Goal: Find specific page/section: Find specific page/section

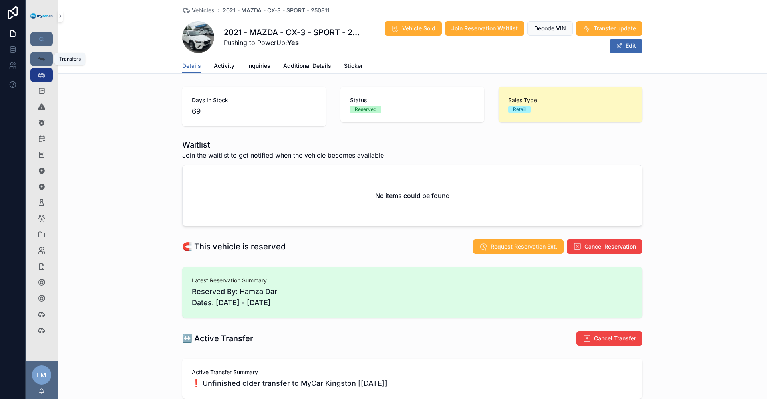
click at [45, 60] on icon "scrollable content" at bounding box center [42, 59] width 8 height 8
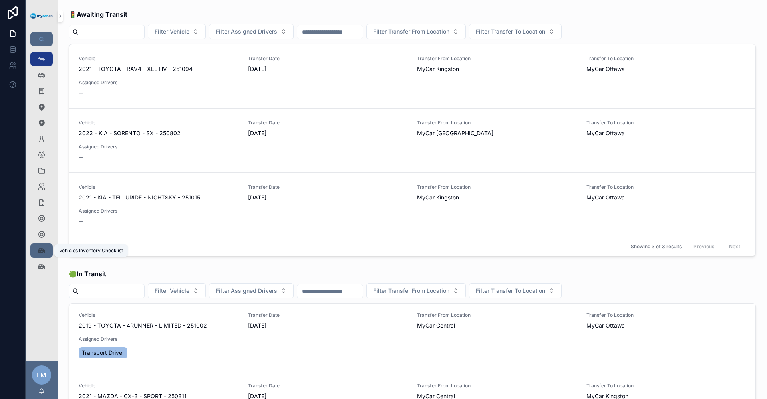
click at [44, 247] on icon "scrollable content" at bounding box center [42, 251] width 8 height 8
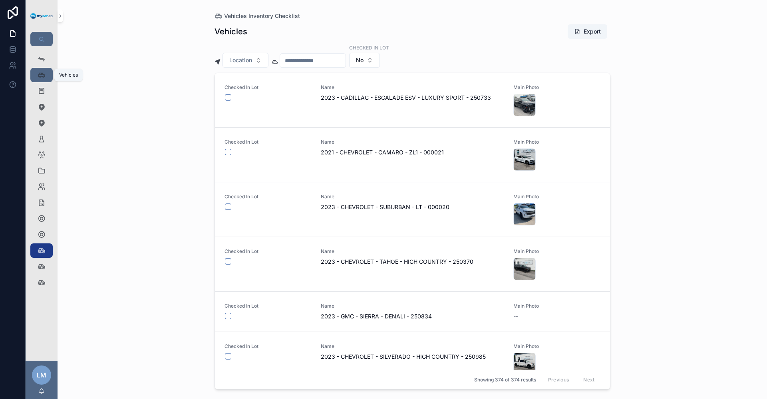
click at [44, 71] on icon "scrollable content" at bounding box center [42, 75] width 8 height 8
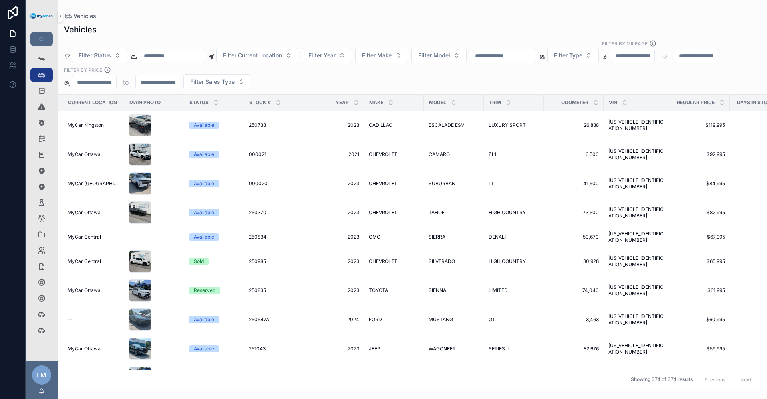
click at [535, 56] on input "scrollable content" at bounding box center [502, 55] width 65 height 11
click at [535, 52] on input "scrollable content" at bounding box center [502, 55] width 65 height 11
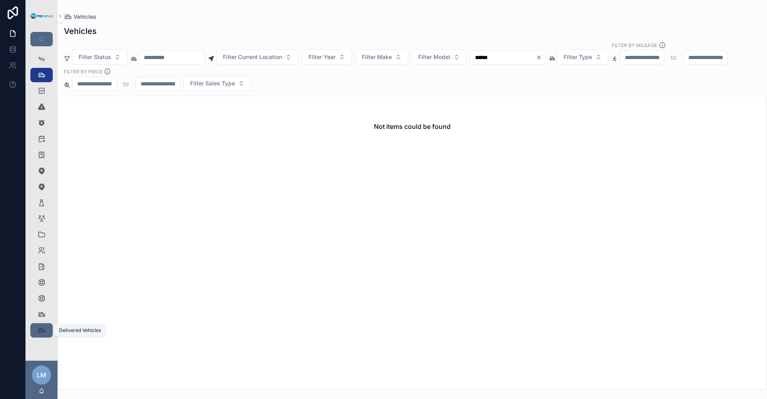
type input "******"
click at [41, 330] on icon "scrollable content" at bounding box center [42, 331] width 8 height 8
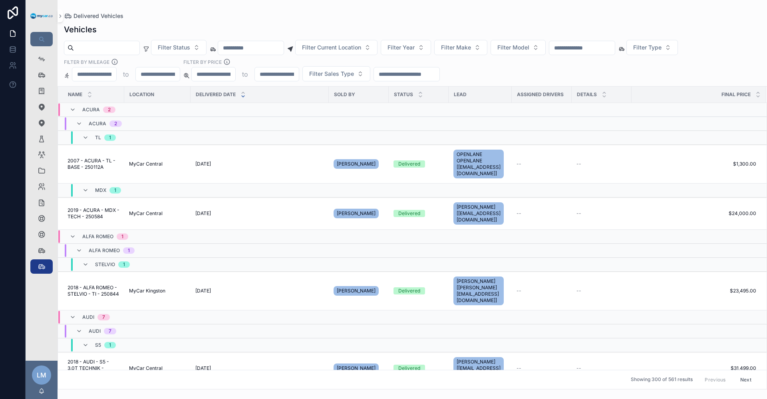
click at [615, 50] on input "scrollable content" at bounding box center [581, 47] width 65 height 11
click at [39, 268] on icon "scrollable content" at bounding box center [42, 267] width 8 height 8
click at [615, 48] on input "scrollable content" at bounding box center [581, 47] width 65 height 11
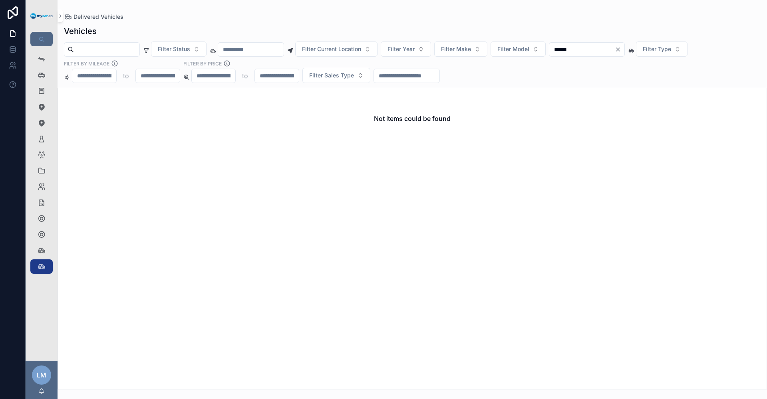
type input "******"
click at [439, 265] on div "Not items could be found" at bounding box center [411, 239] width 709 height 302
click at [34, 248] on link "Vehicles Inventory Checklist 374" at bounding box center [41, 251] width 22 height 14
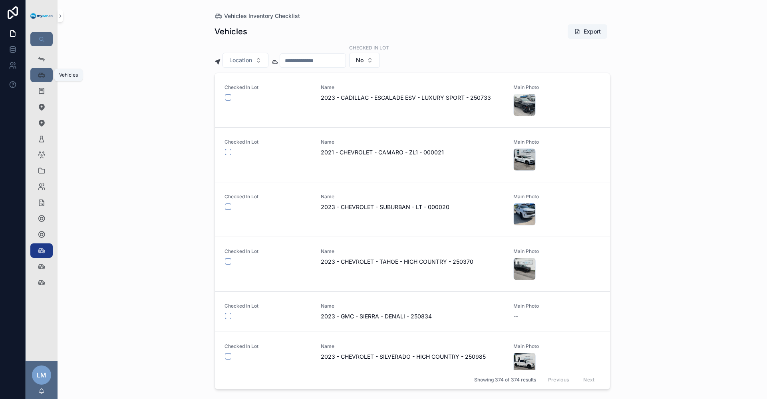
click at [41, 71] on icon "scrollable content" at bounding box center [42, 75] width 8 height 8
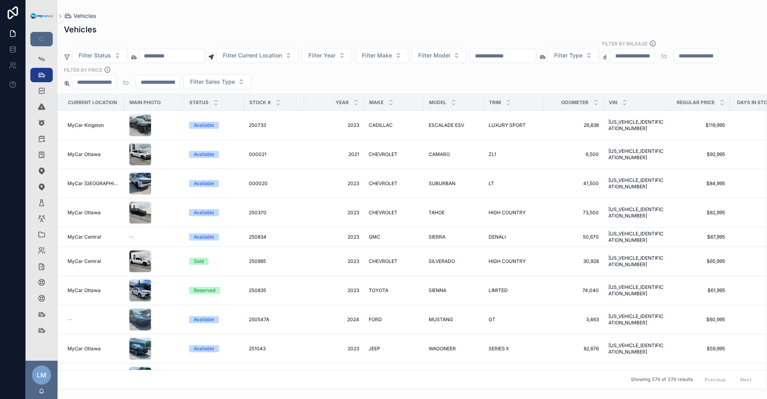
click at [535, 61] on input "scrollable content" at bounding box center [502, 55] width 65 height 11
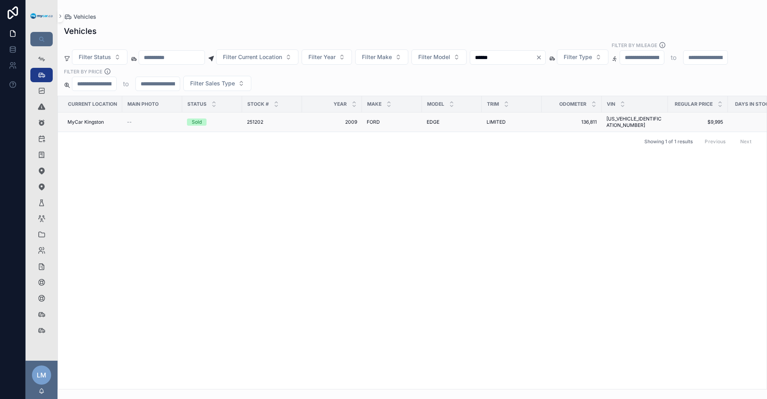
type input "******"
click at [638, 116] on span "[US_VEHICLE_IDENTIFICATION_NUMBER]" at bounding box center [634, 122] width 57 height 13
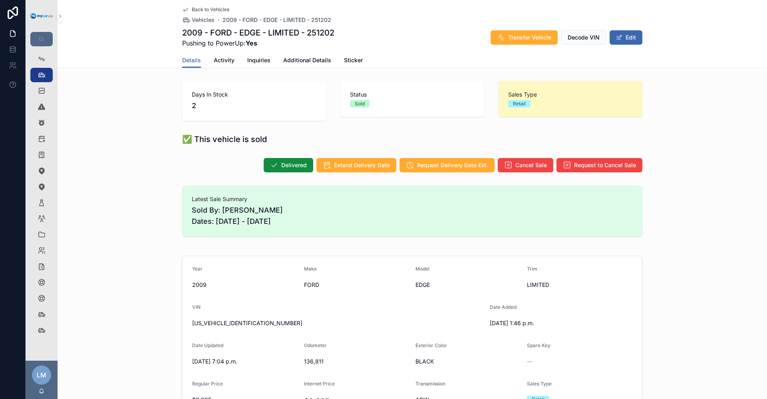
click at [228, 324] on span "[US_VEHICLE_IDENTIFICATION_NUMBER]" at bounding box center [337, 323] width 291 height 8
copy span "[US_VEHICLE_IDENTIFICATION_NUMBER]"
click at [234, 324] on span "[US_VEHICLE_IDENTIFICATION_NUMBER]" at bounding box center [337, 323] width 291 height 8
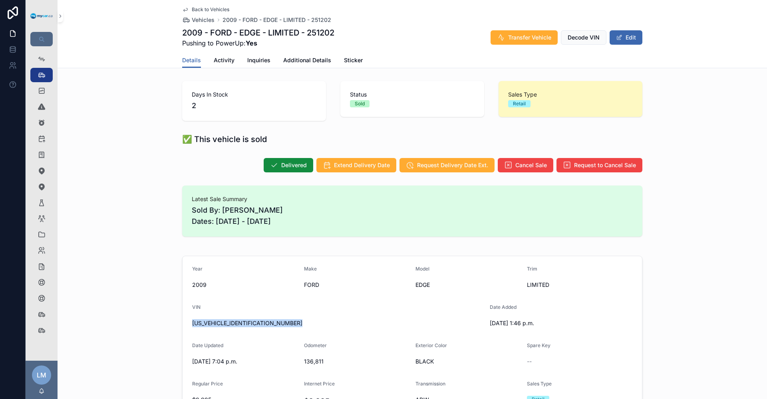
click at [234, 324] on span "[US_VEHICLE_IDENTIFICATION_NUMBER]" at bounding box center [337, 323] width 291 height 8
